Goal: Use online tool/utility: Utilize a website feature to perform a specific function

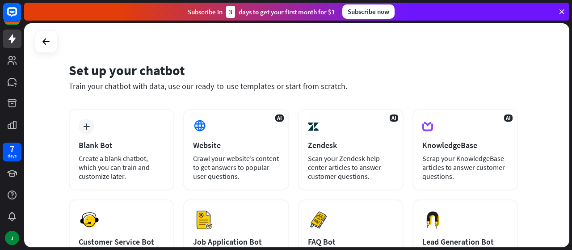
scroll to position [6, 0]
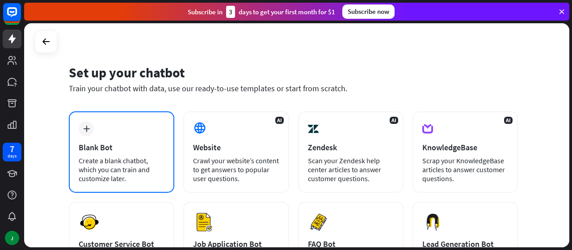
click at [129, 151] on div "Blank Bot" at bounding box center [122, 147] width 86 height 10
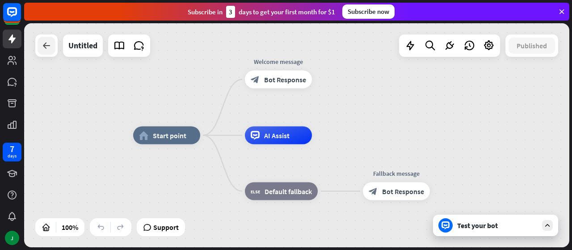
click at [49, 53] on div at bounding box center [47, 46] width 18 height 18
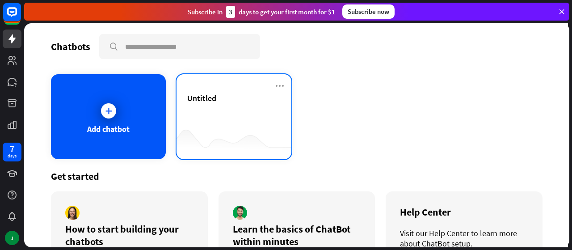
click at [213, 96] on span "Untitled" at bounding box center [201, 98] width 29 height 10
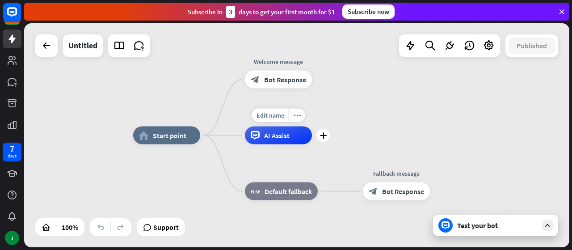
click at [283, 139] on span "AI Assist" at bounding box center [276, 135] width 25 height 9
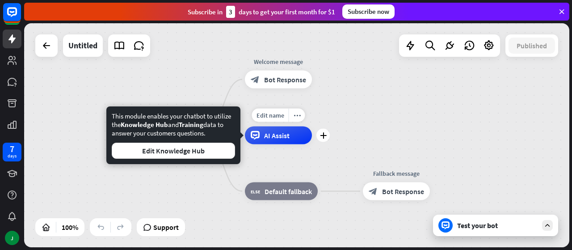
click at [277, 134] on span "AI Assist" at bounding box center [276, 135] width 25 height 9
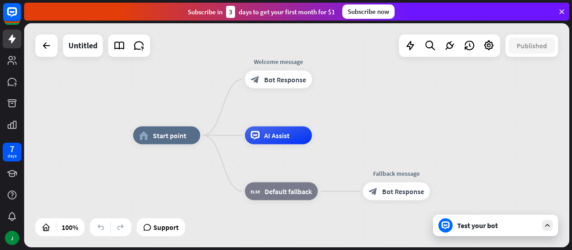
click at [477, 230] on div "Test your bot" at bounding box center [495, 224] width 125 height 21
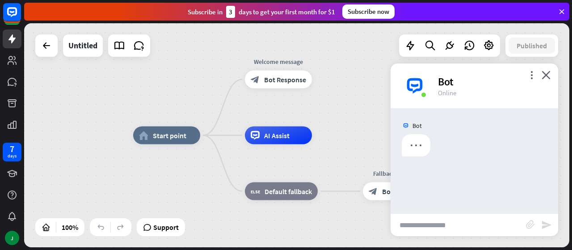
click at [542, 81] on div "Bot" at bounding box center [492, 82] width 109 height 14
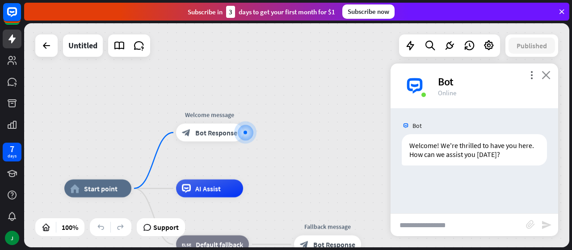
click at [549, 71] on icon "close" at bounding box center [545, 75] width 9 height 8
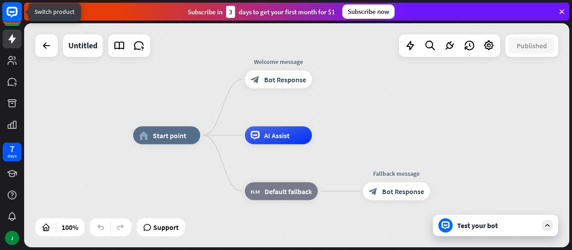
click at [19, 12] on rect at bounding box center [12, 12] width 20 height 20
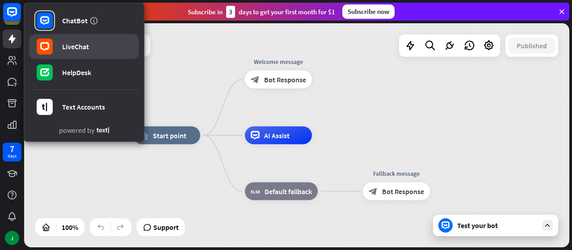
click at [81, 43] on div "LiveChat" at bounding box center [75, 46] width 27 height 9
